Goal: Transaction & Acquisition: Purchase product/service

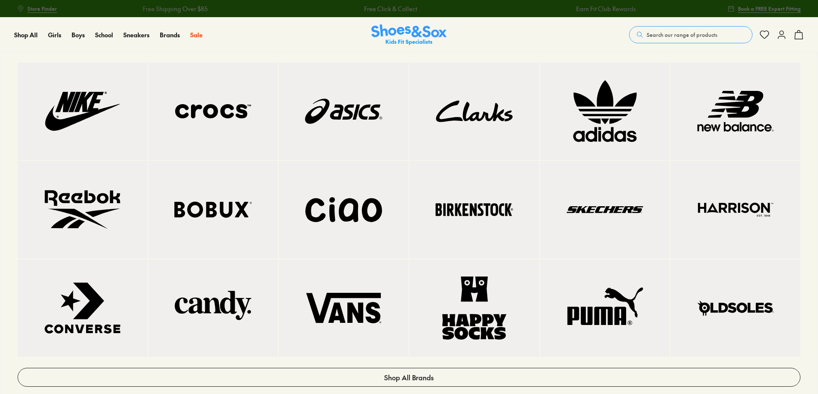
click at [575, 129] on img at bounding box center [604, 111] width 95 height 63
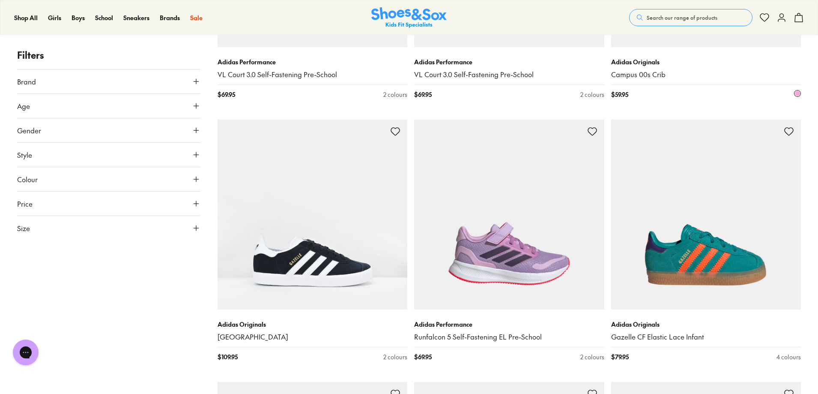
scroll to position [1756, 0]
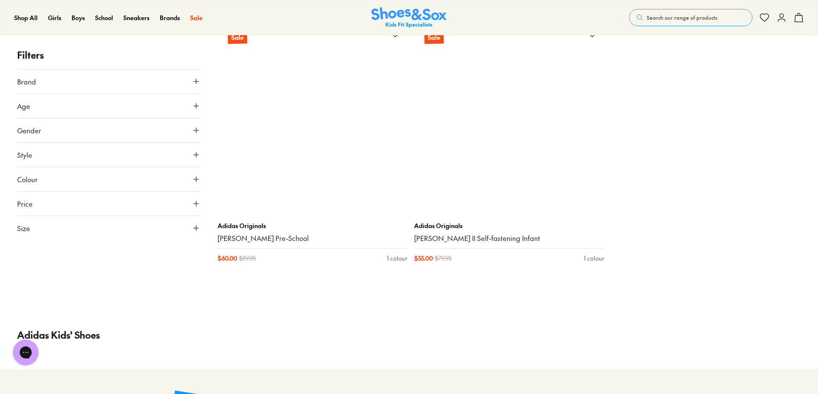
scroll to position [8008, 0]
